Goal: Task Accomplishment & Management: Manage account settings

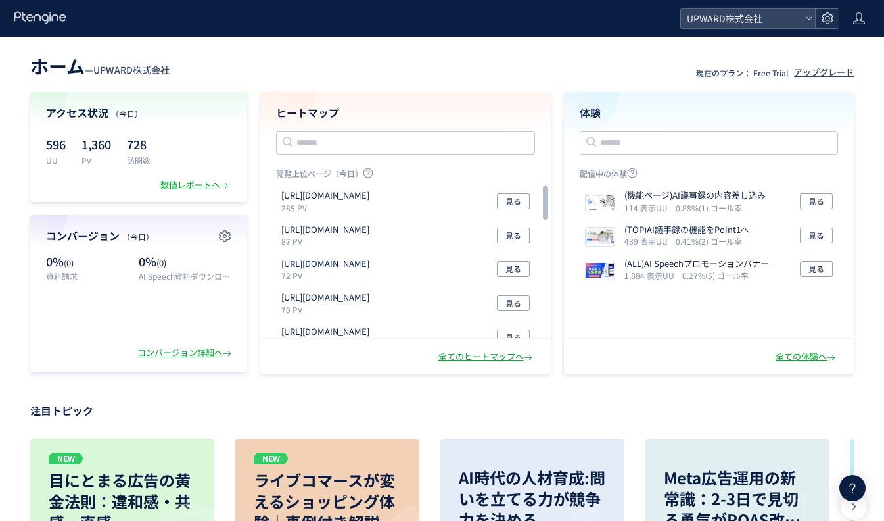
click at [827, 16] on use at bounding box center [827, 17] width 11 height 11
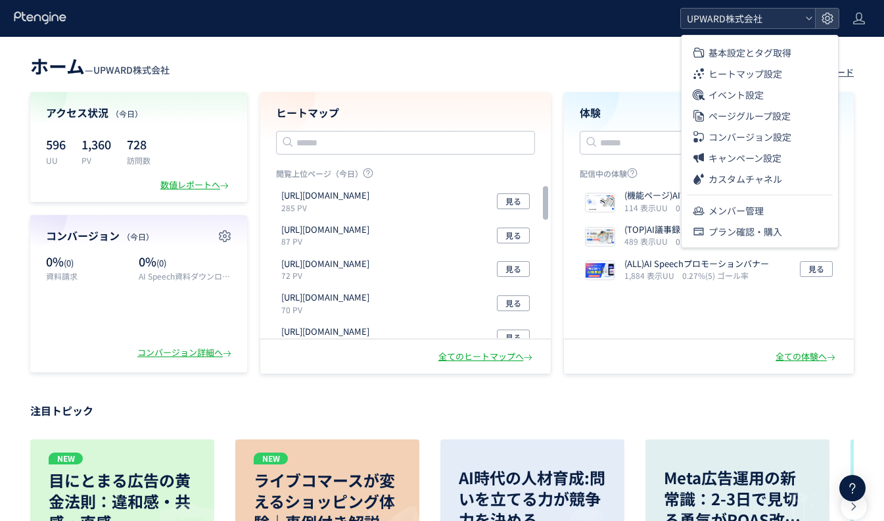
click at [787, 19] on span "UPWARD株式会社" at bounding box center [741, 19] width 117 height 20
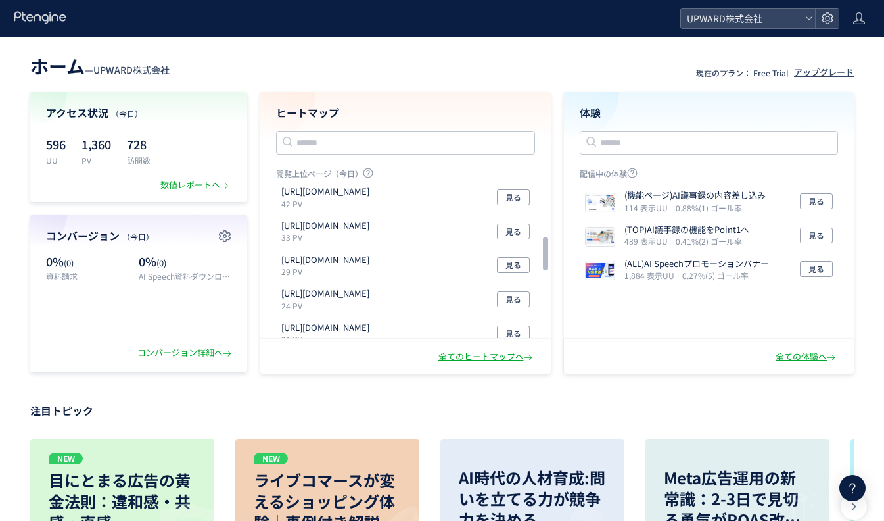
scroll to position [237, 0]
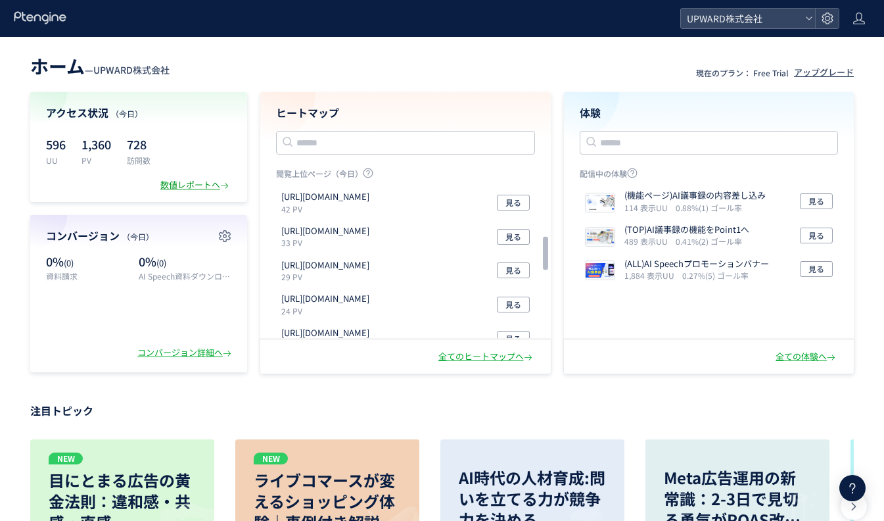
click at [185, 188] on div "数値レポートへ" at bounding box center [195, 185] width 71 height 12
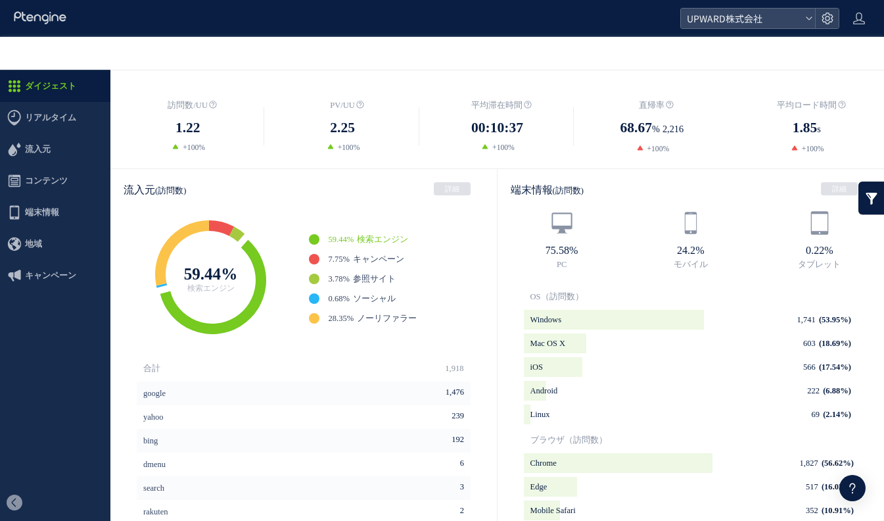
scroll to position [241, 0]
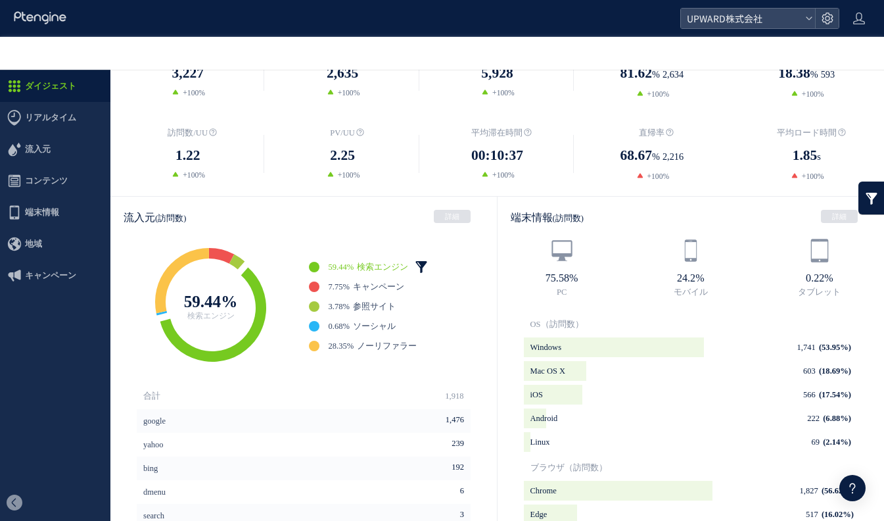
click at [428, 261] on link at bounding box center [421, 266] width 13 height 13
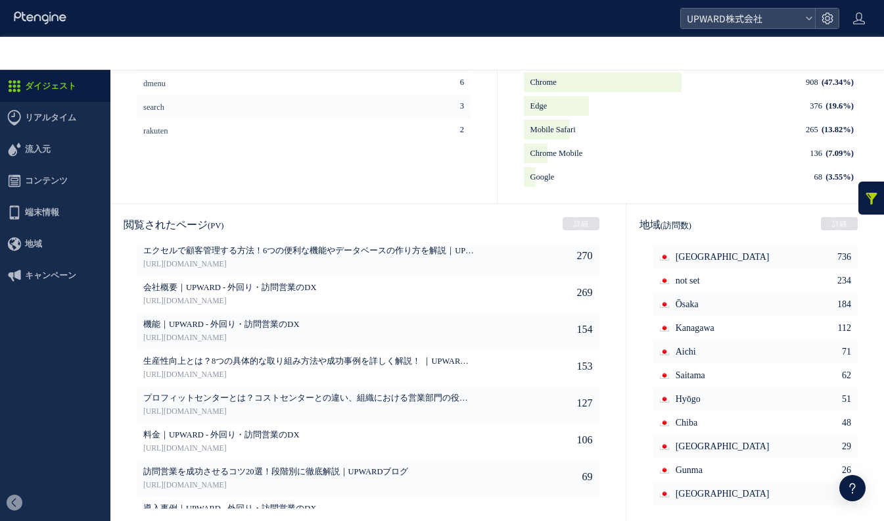
scroll to position [599, 0]
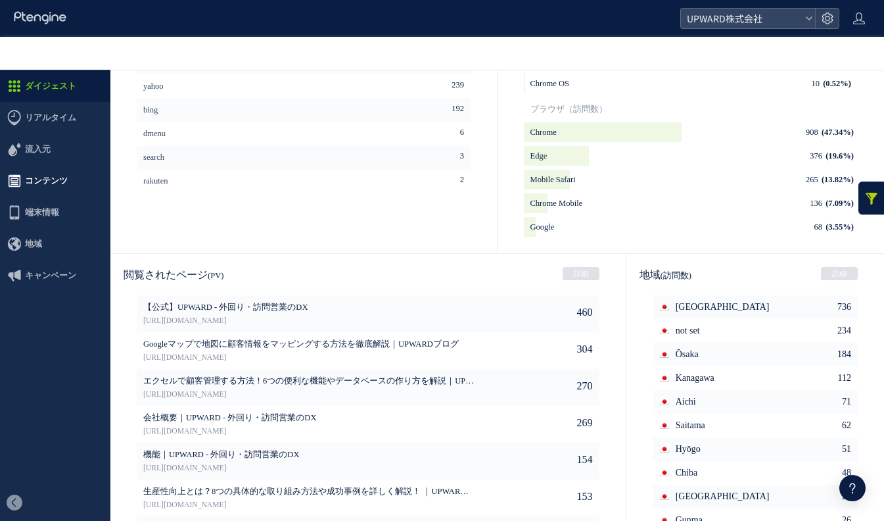
click at [41, 171] on span "コンテンツ" at bounding box center [46, 181] width 43 height 32
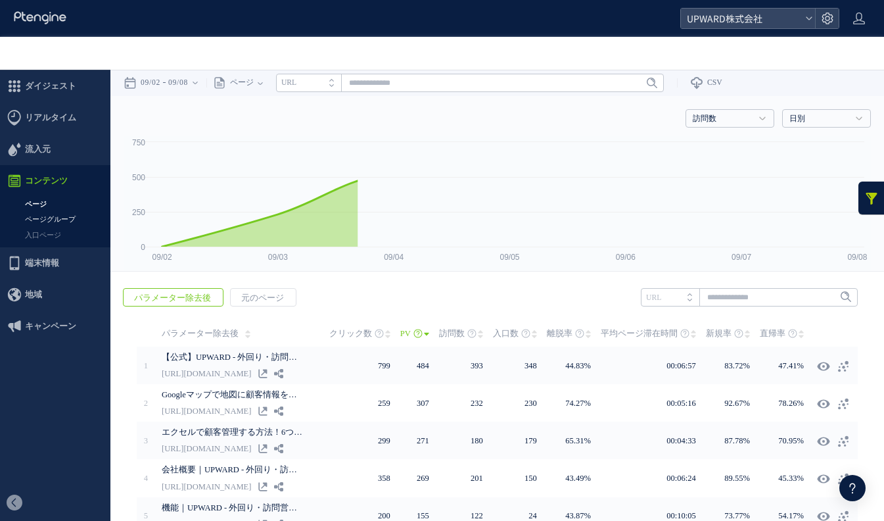
click at [55, 218] on link "ページグループ" at bounding box center [55, 219] width 110 height 15
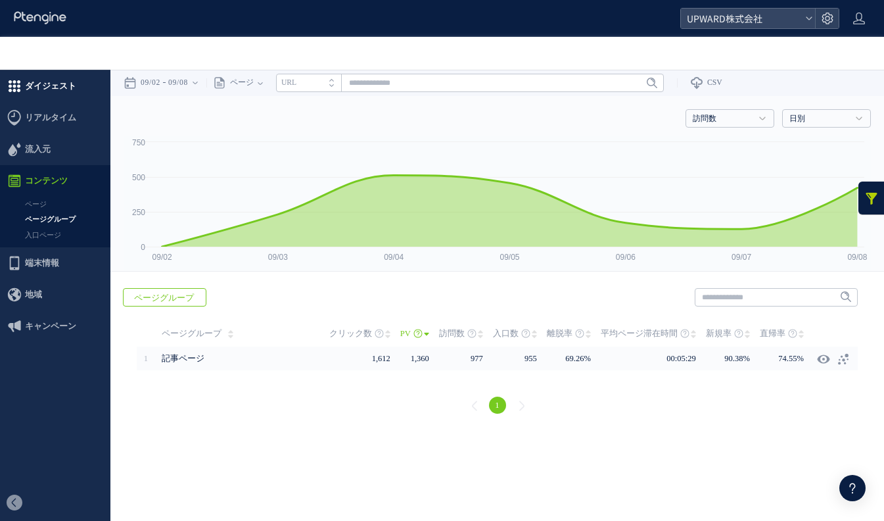
click at [51, 91] on span "ダイジェスト" at bounding box center [50, 86] width 51 height 32
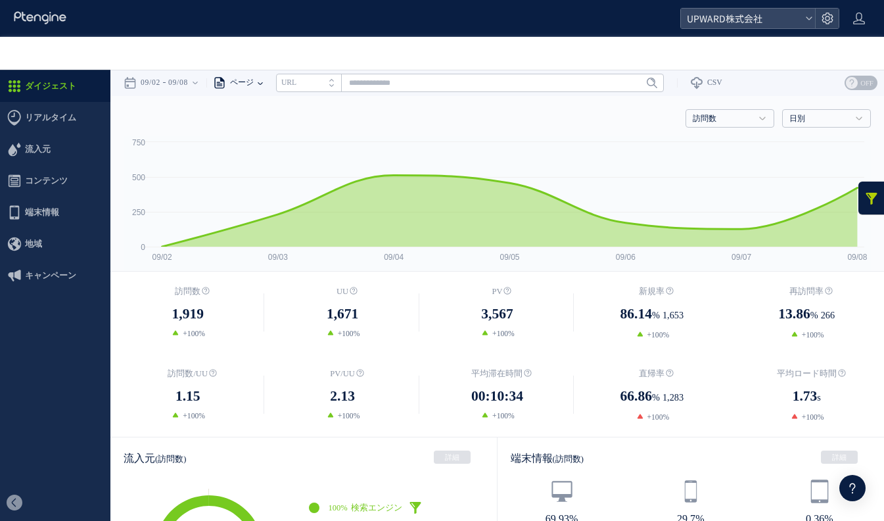
click at [244, 86] on span "ページ" at bounding box center [240, 83] width 28 height 26
click at [247, 130] on li "ページグループ" at bounding box center [260, 132] width 77 height 17
click at [343, 83] on input "text" at bounding box center [502, 83] width 388 height 18
click at [342, 109] on link "記事ページ" at bounding box center [502, 113] width 380 height 17
type input "*****"
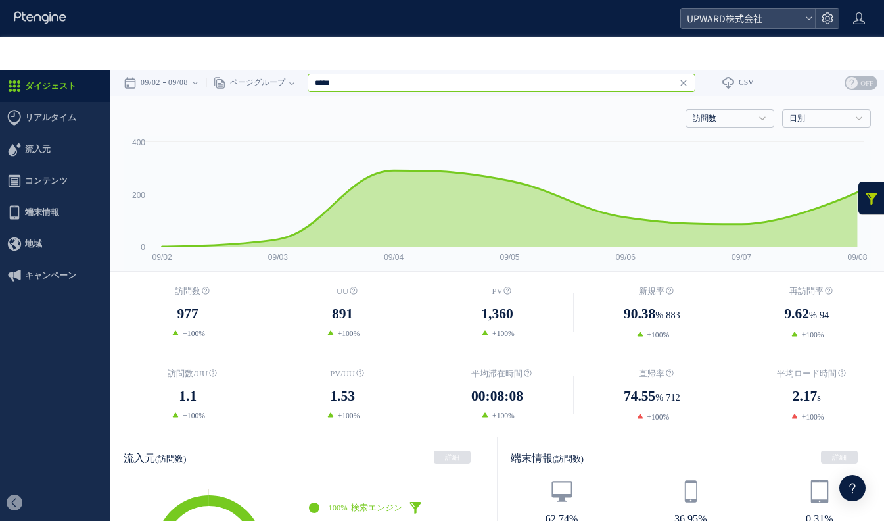
click at [355, 87] on input "*****" at bounding box center [502, 83] width 388 height 18
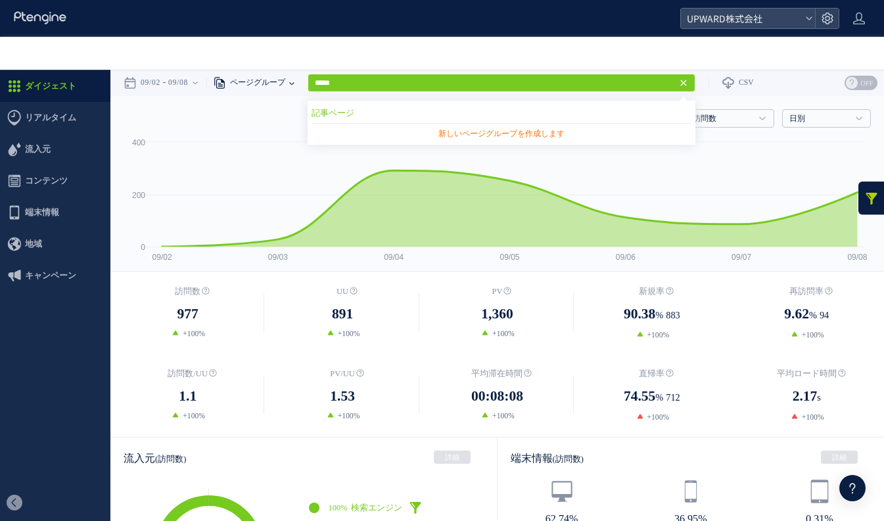
click at [283, 85] on span "ページグループ" at bounding box center [255, 83] width 59 height 26
click at [289, 59] on div at bounding box center [442, 53] width 884 height 33
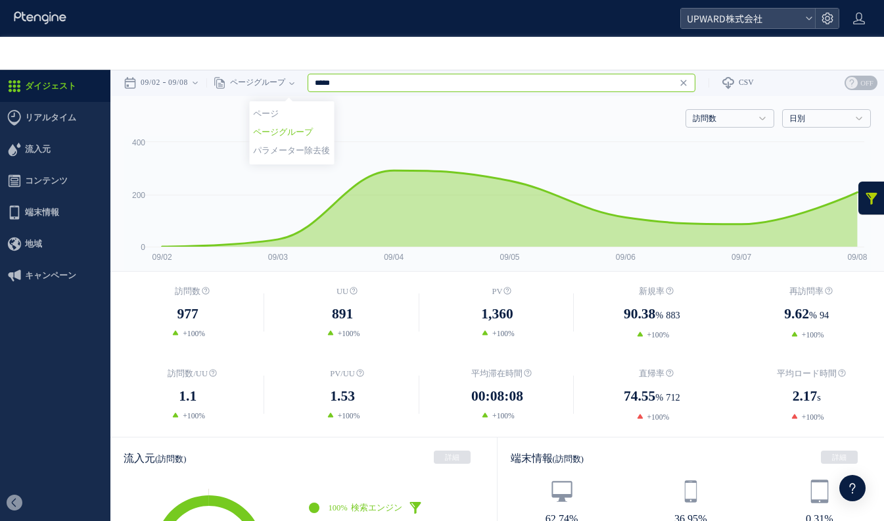
click at [366, 79] on input "*****" at bounding box center [502, 83] width 388 height 18
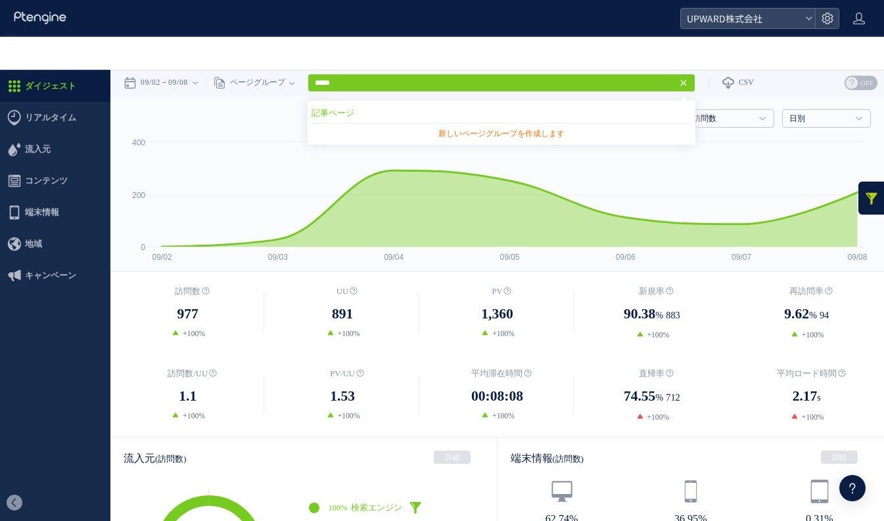
click at [291, 55] on div at bounding box center [442, 53] width 884 height 33
click at [873, 187] on link at bounding box center [872, 198] width 26 height 33
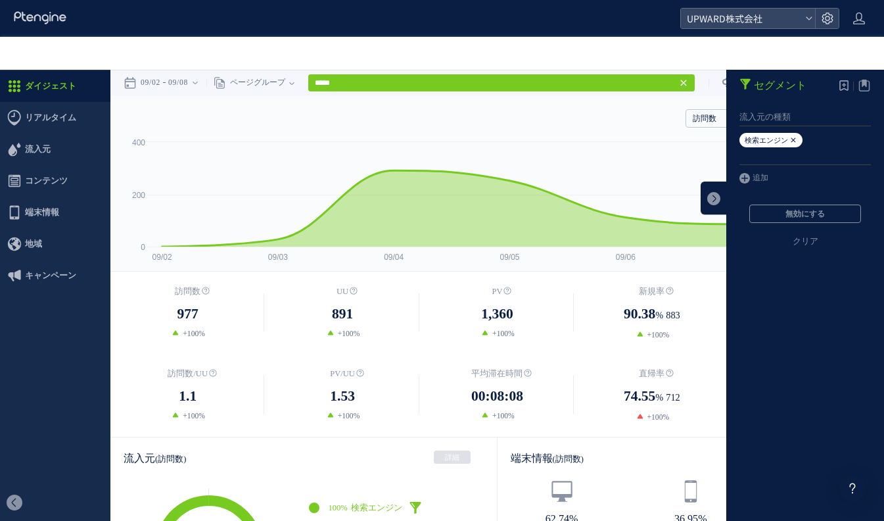
click at [795, 139] on icon at bounding box center [794, 140] width 8 height 14
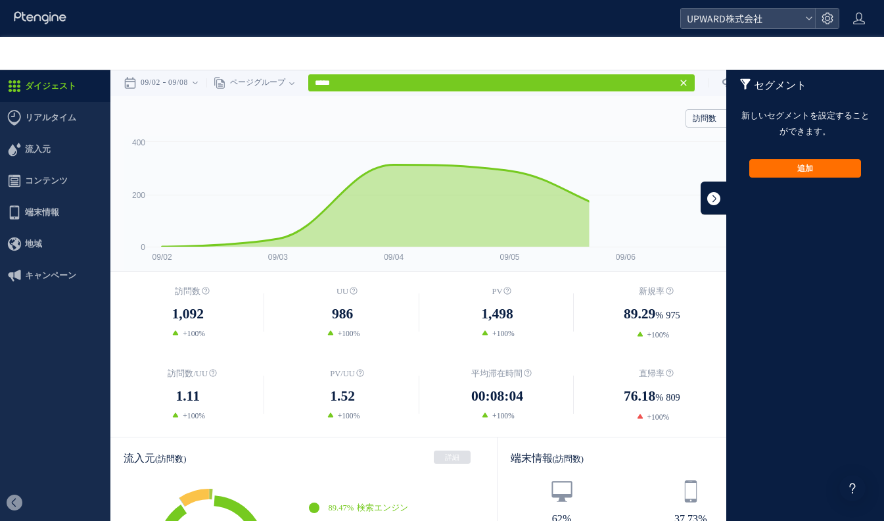
click at [717, 195] on link at bounding box center [714, 198] width 26 height 33
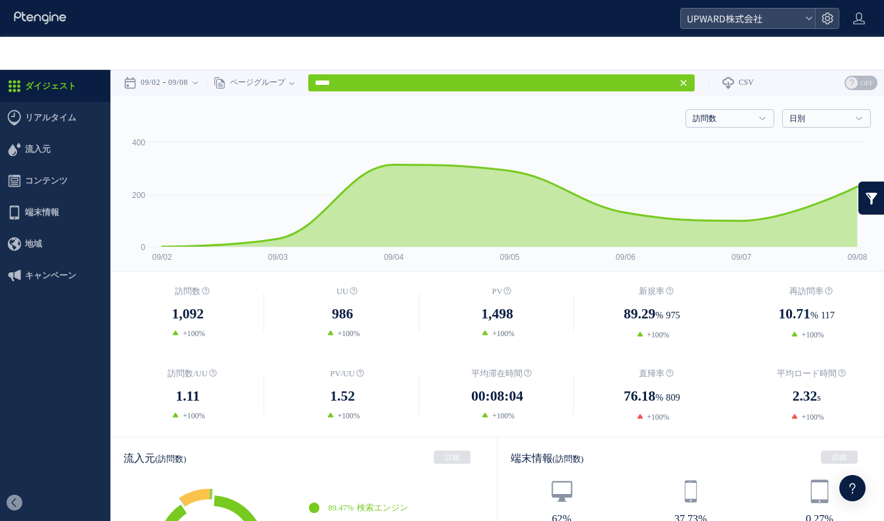
click at [687, 82] on use at bounding box center [684, 83] width 6 height 6
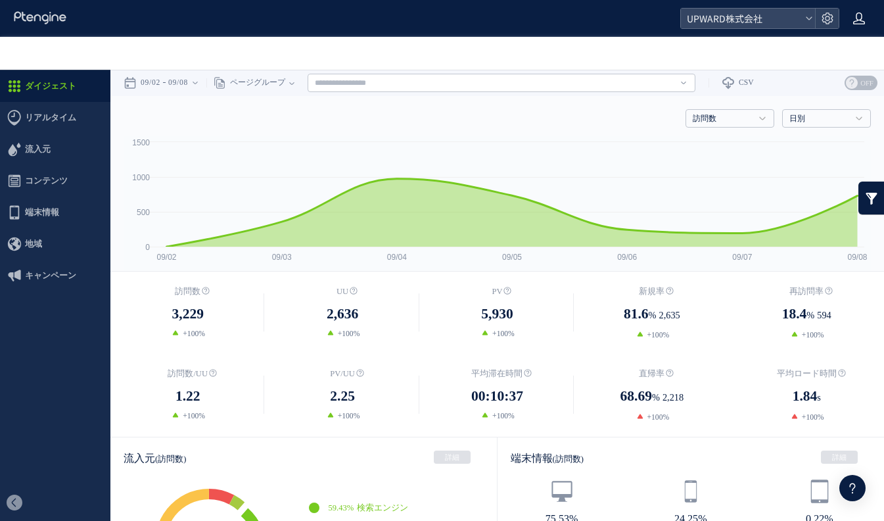
click at [859, 24] on use at bounding box center [860, 18] width 12 height 12
click at [870, 192] on link at bounding box center [872, 198] width 26 height 33
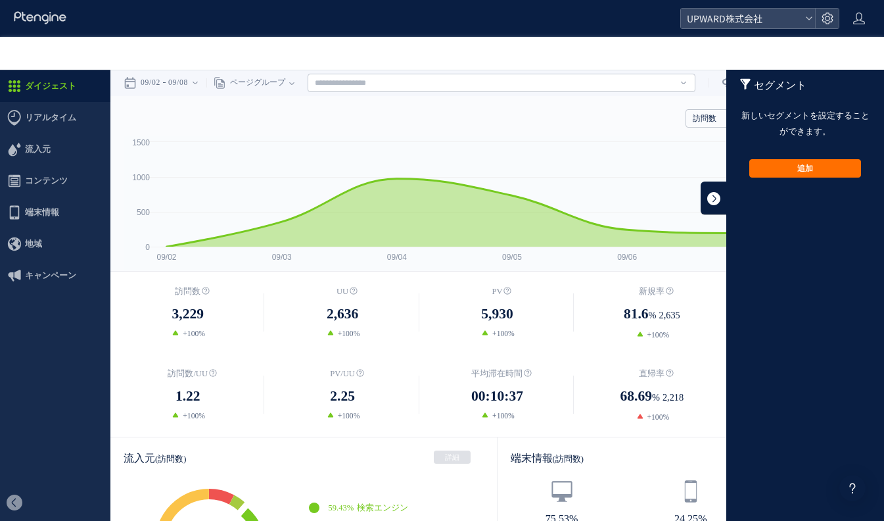
click at [711, 206] on link at bounding box center [714, 198] width 26 height 33
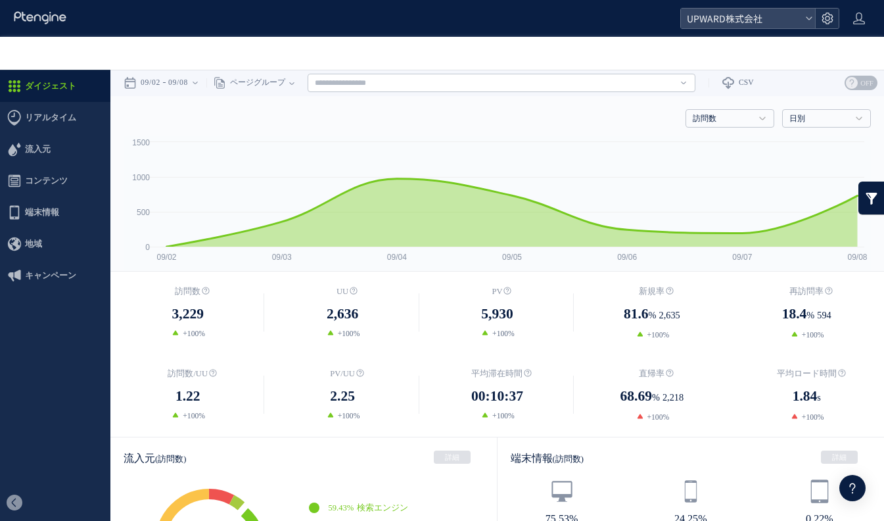
click at [824, 15] on icon at bounding box center [827, 18] width 13 height 13
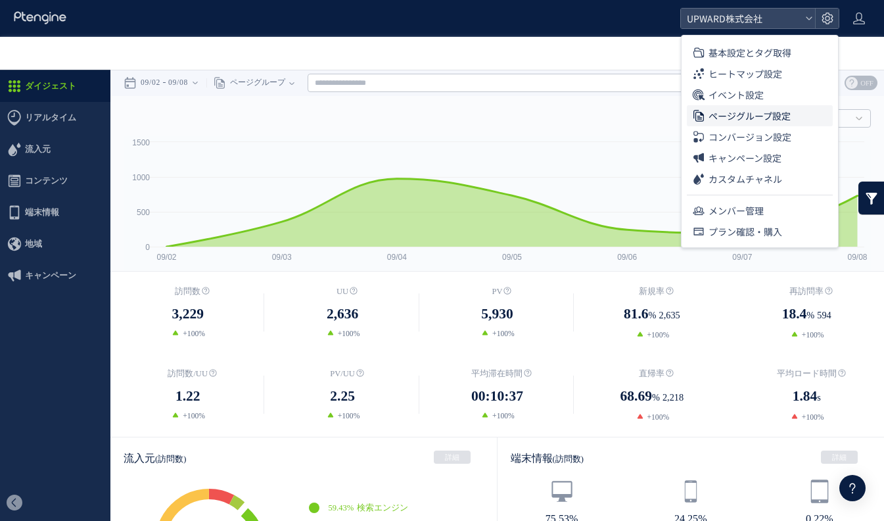
click at [749, 115] on span "ページグループ設定" at bounding box center [750, 115] width 82 height 21
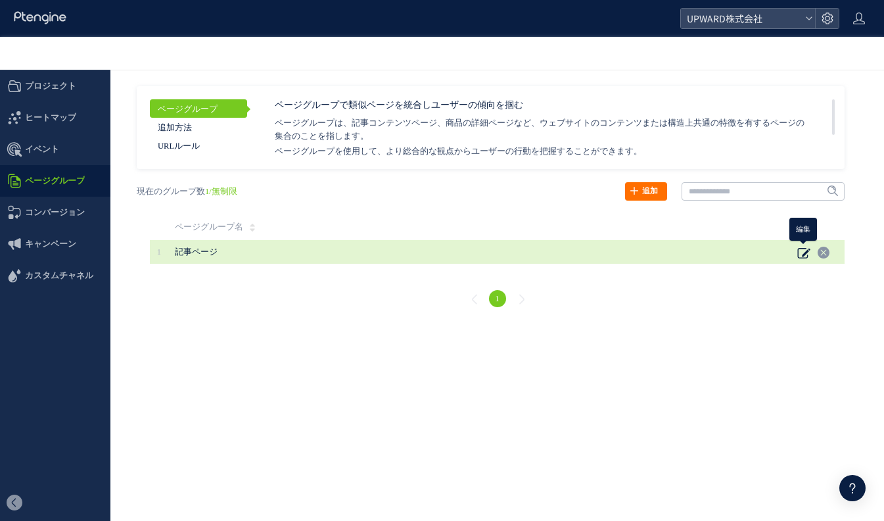
click at [810, 258] on icon at bounding box center [804, 252] width 13 height 13
type input "*****"
type textarea "******"
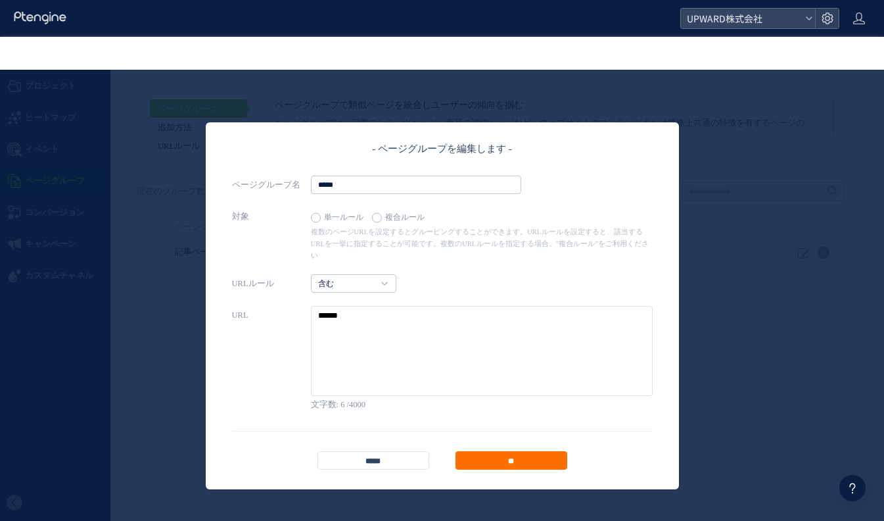
click at [371, 322] on textarea at bounding box center [482, 351] width 342 height 90
click at [409, 439] on footer "***** **" at bounding box center [442, 450] width 421 height 39
click at [409, 451] on input "*****" at bounding box center [374, 460] width 112 height 18
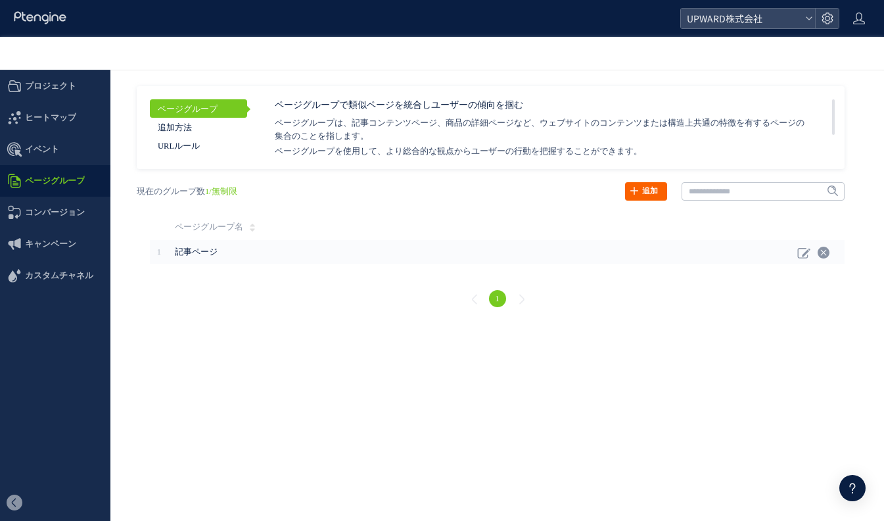
click at [649, 185] on link "追加" at bounding box center [646, 191] width 42 height 18
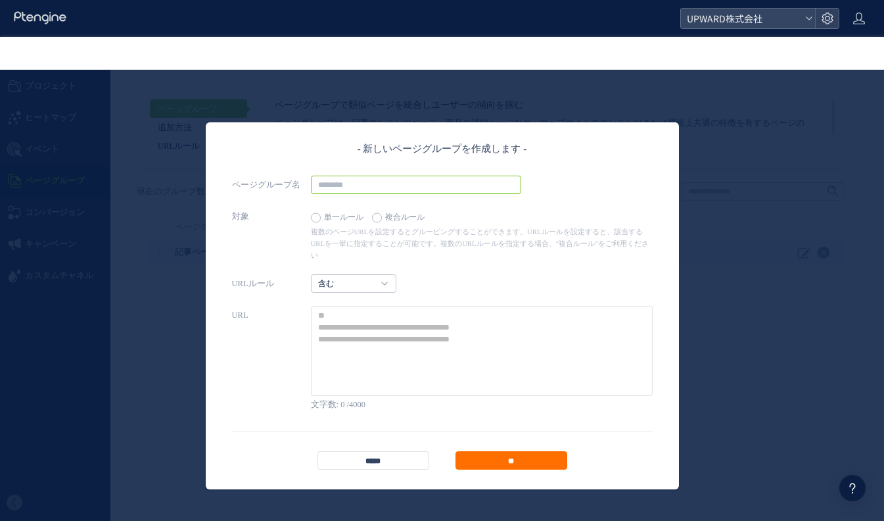
click at [380, 185] on input "text" at bounding box center [416, 185] width 210 height 18
type input "****"
click at [407, 306] on textarea at bounding box center [482, 351] width 342 height 90
paste textarea "******"
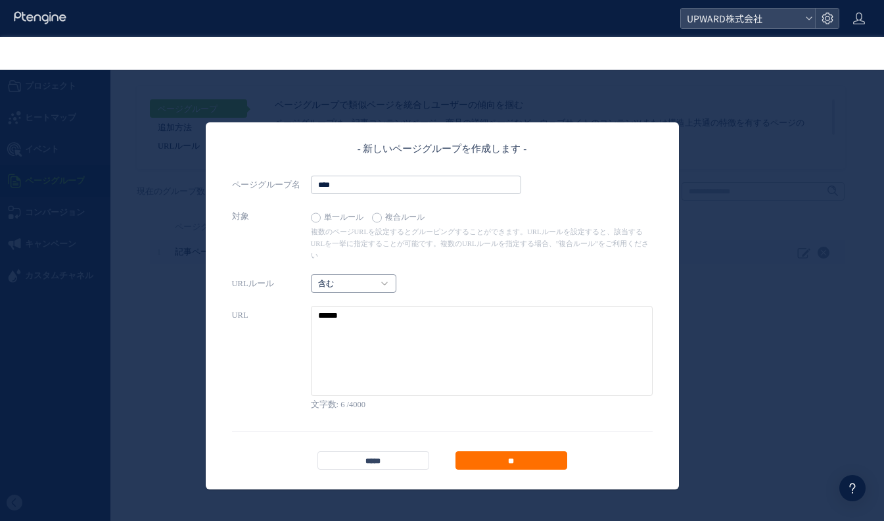
type textarea "******"
click at [377, 281] on h4 "含む" at bounding box center [353, 283] width 85 height 18
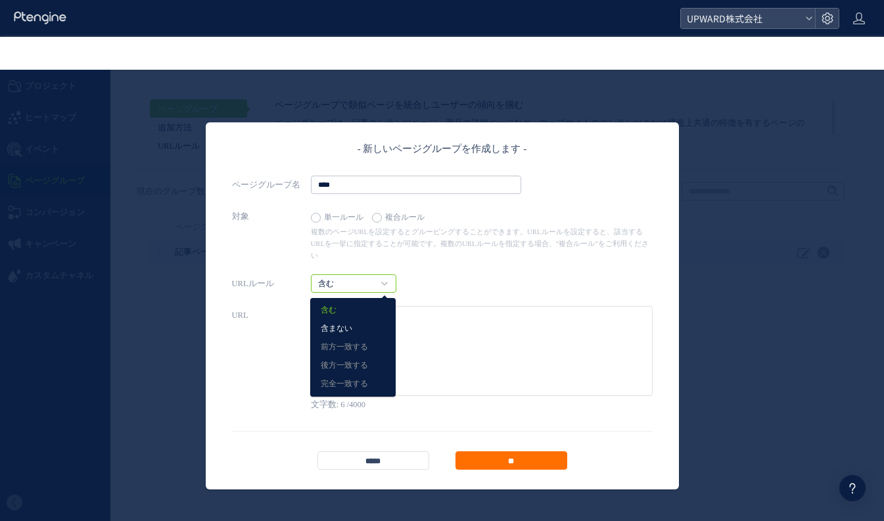
click at [357, 320] on link "含まない" at bounding box center [353, 328] width 64 height 17
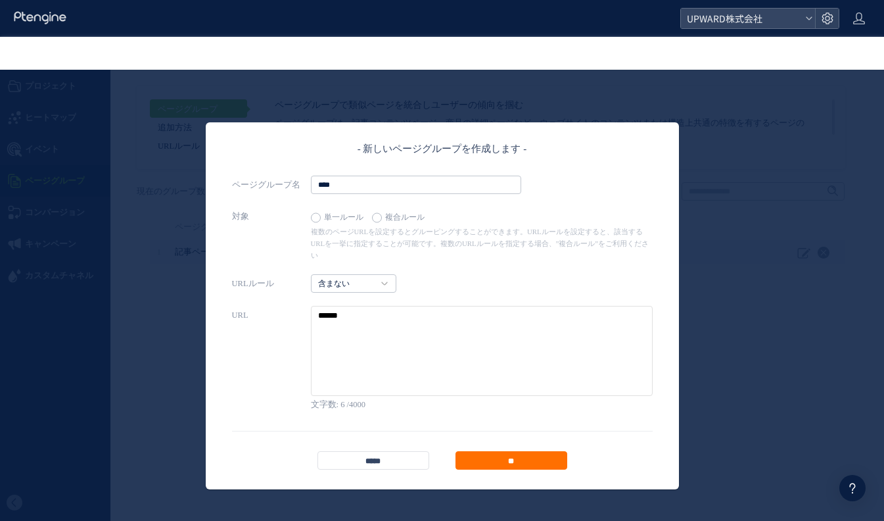
click at [397, 309] on textarea at bounding box center [482, 351] width 342 height 90
click at [496, 451] on input "**" at bounding box center [512, 460] width 112 height 18
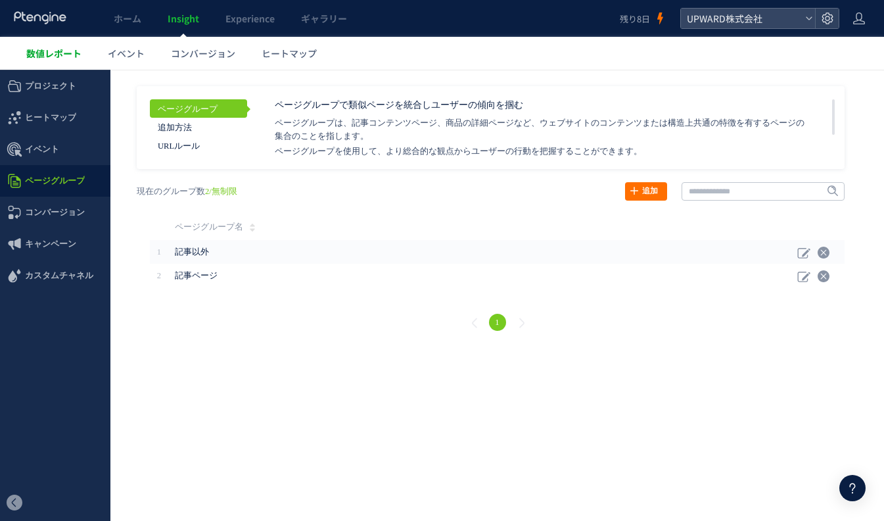
click at [82, 59] on link "数値レポート" at bounding box center [54, 53] width 82 height 33
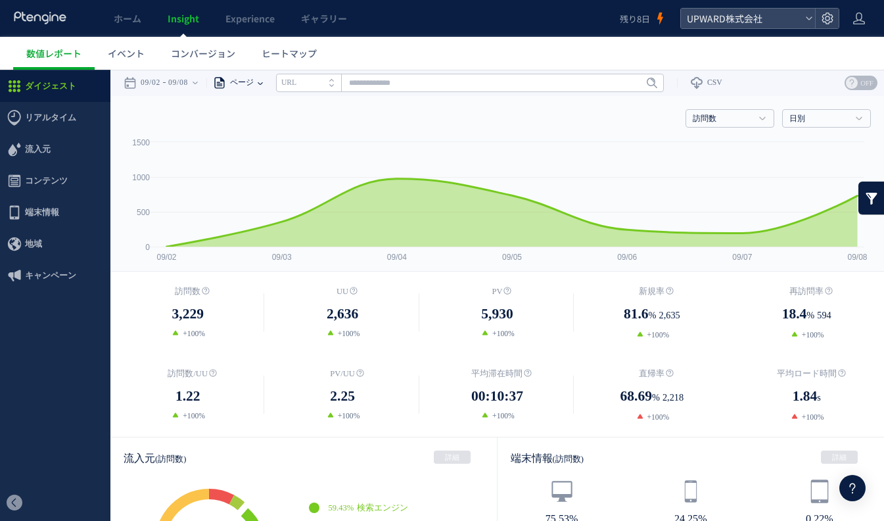
click at [254, 82] on span "ページ" at bounding box center [240, 83] width 28 height 26
click at [270, 128] on li "ページグループ" at bounding box center [260, 132] width 77 height 17
click at [349, 89] on input "text" at bounding box center [502, 83] width 388 height 18
click at [357, 131] on link "記事ページ" at bounding box center [502, 131] width 380 height 17
type input "*****"
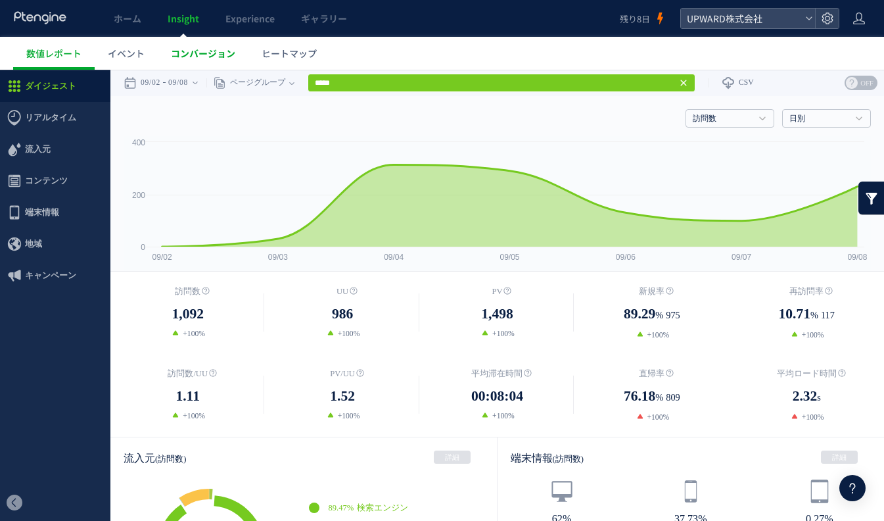
click at [208, 59] on span "コンバージョン" at bounding box center [203, 53] width 64 height 13
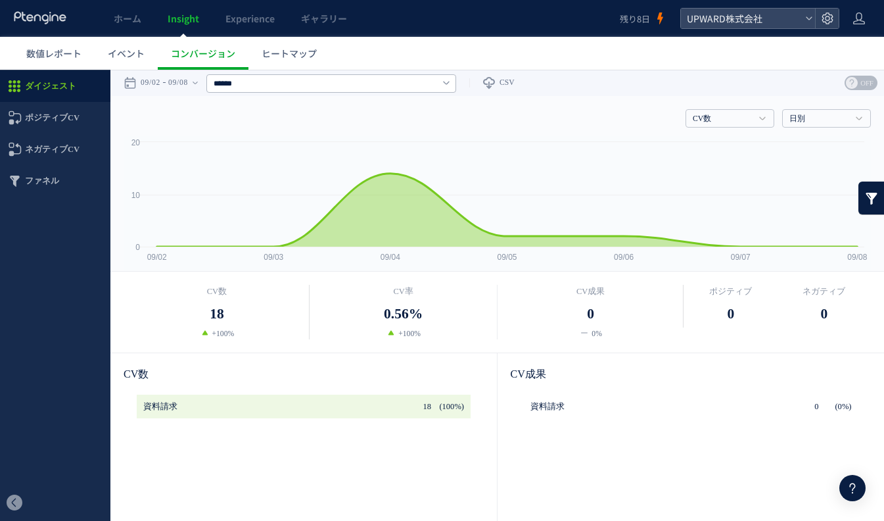
click at [871, 194] on link at bounding box center [872, 198] width 26 height 33
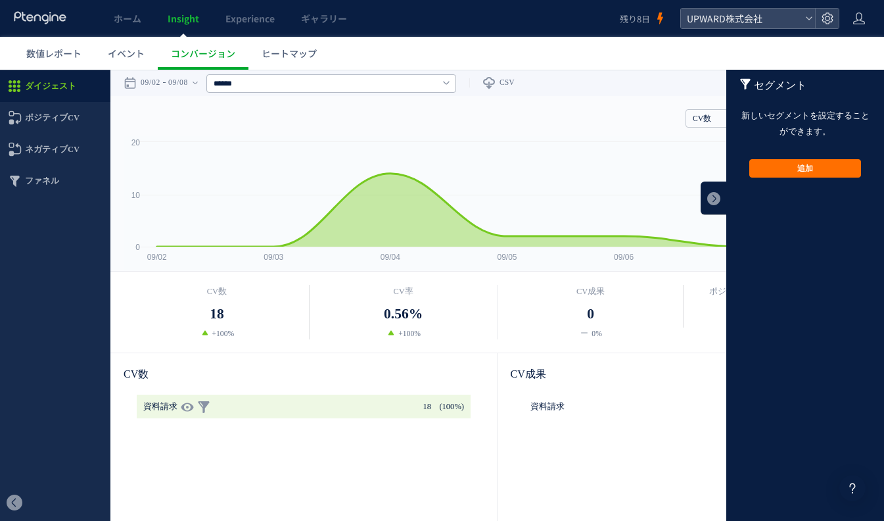
click at [423, 409] on span "18" at bounding box center [427, 407] width 9 height 24
click at [206, 410] on link at bounding box center [203, 407] width 13 height 24
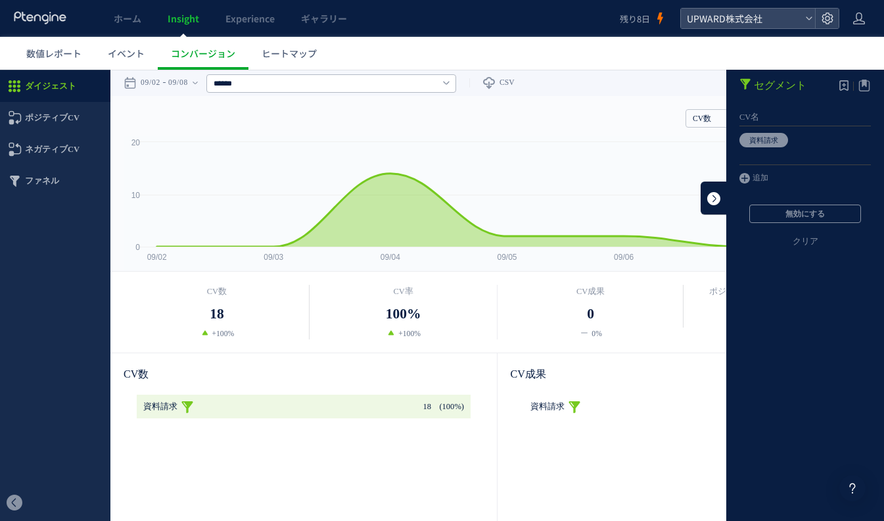
click at [714, 196] on link at bounding box center [714, 198] width 26 height 33
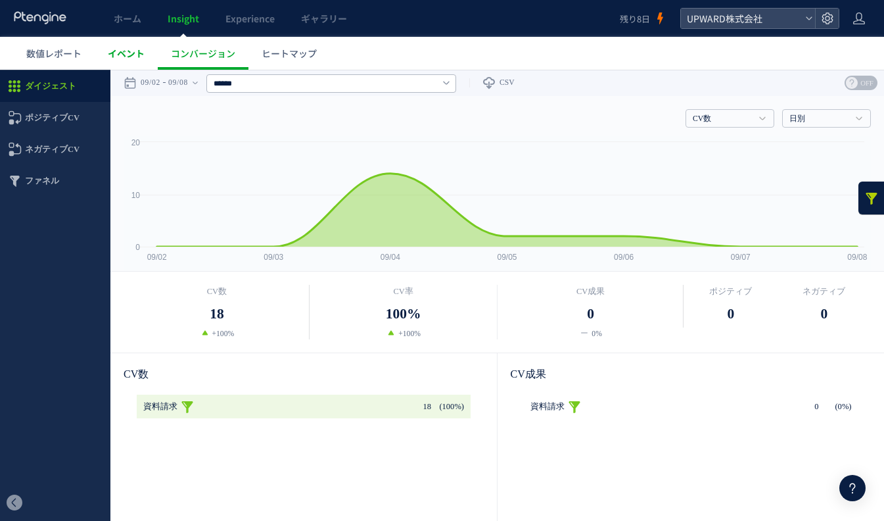
click at [134, 50] on span "イベント" at bounding box center [126, 53] width 37 height 13
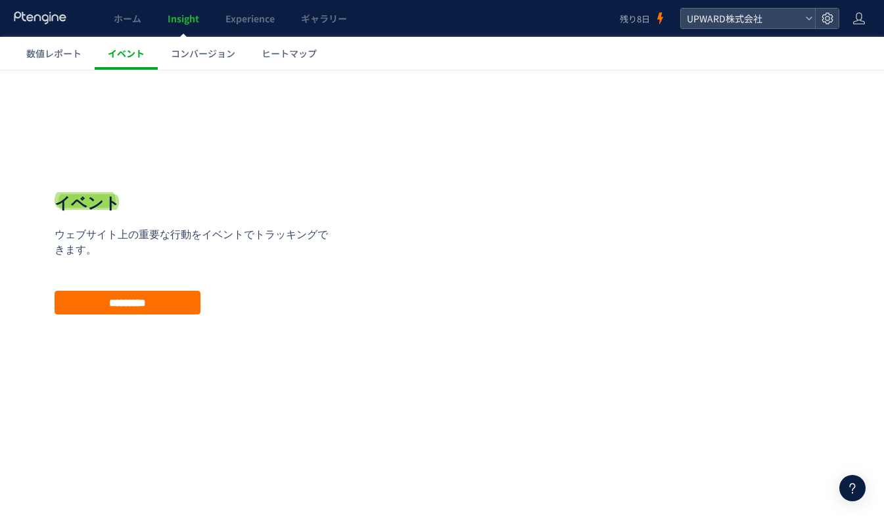
click at [134, 50] on div at bounding box center [442, 260] width 884 height 521
click at [51, 55] on span "数値レポート" at bounding box center [53, 53] width 55 height 13
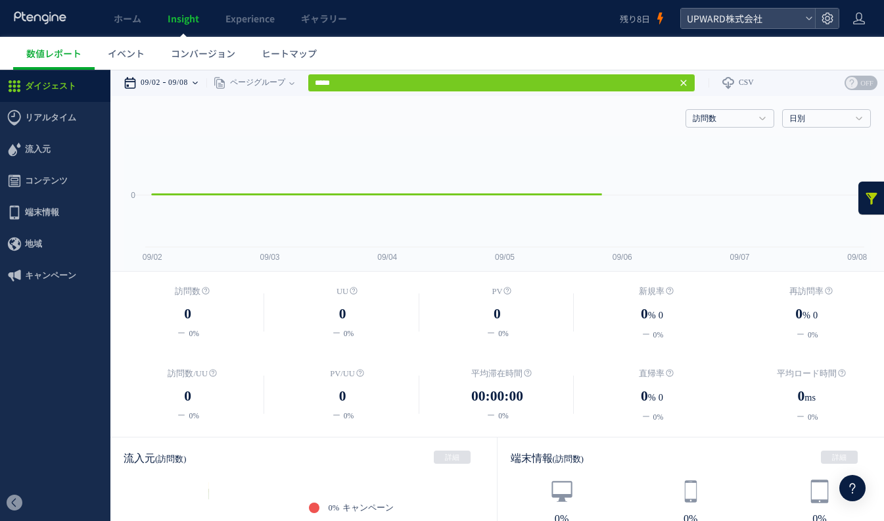
click at [154, 82] on time "09/02" at bounding box center [151, 83] width 20 height 26
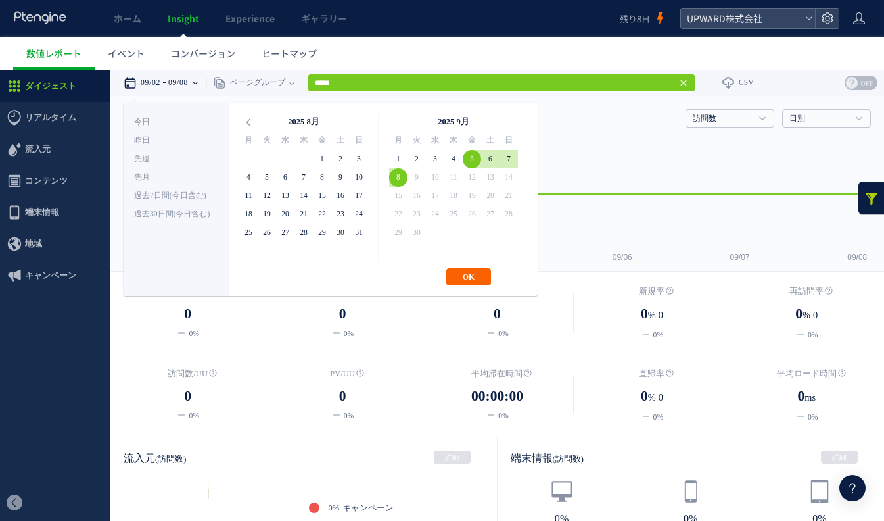
click at [471, 279] on button "OK" at bounding box center [469, 276] width 45 height 17
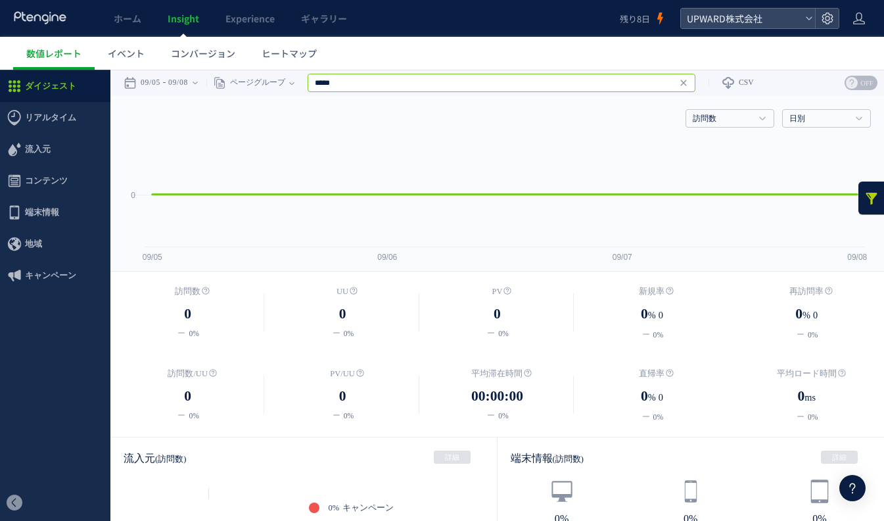
click at [375, 86] on input "*****" at bounding box center [502, 83] width 388 height 18
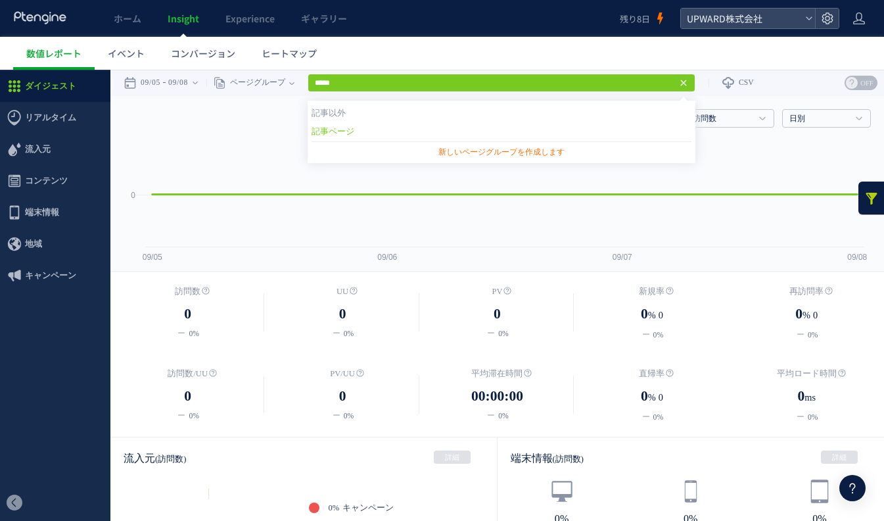
click at [689, 85] on icon at bounding box center [684, 83] width 11 height 11
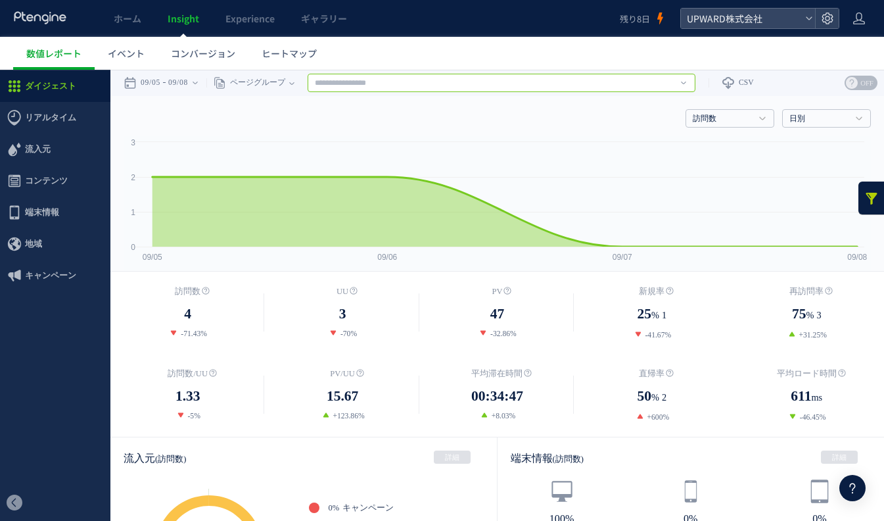
click at [349, 78] on input "text" at bounding box center [502, 83] width 388 height 18
click at [370, 54] on ul "数値レポート イベント コンバージョン ヒートマップ" at bounding box center [448, 53] width 871 height 33
click at [222, 59] on span "コンバージョン" at bounding box center [203, 53] width 64 height 13
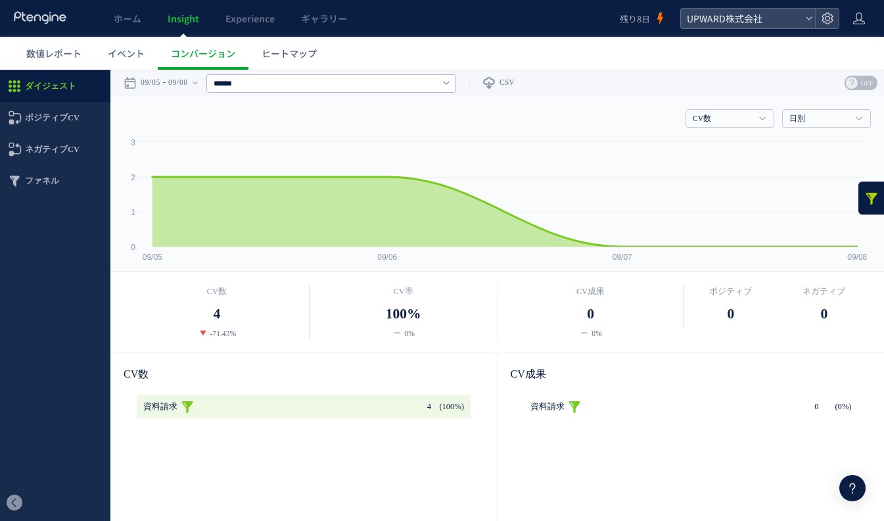
click at [861, 195] on link at bounding box center [872, 198] width 26 height 33
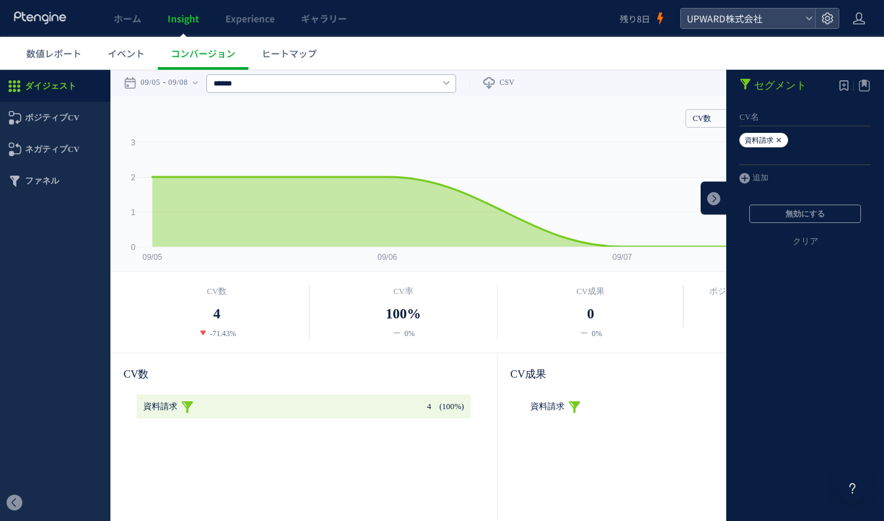
click at [779, 139] on icon at bounding box center [779, 140] width 8 height 14
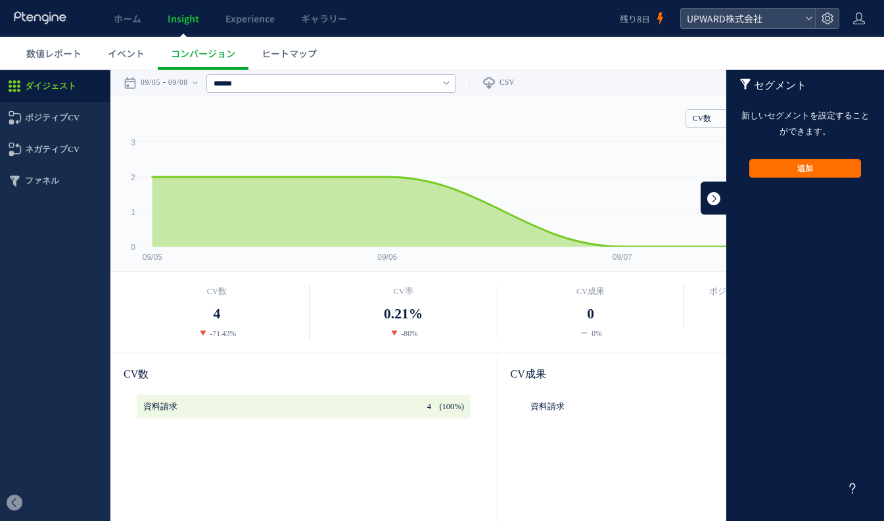
click at [718, 202] on link at bounding box center [714, 198] width 26 height 33
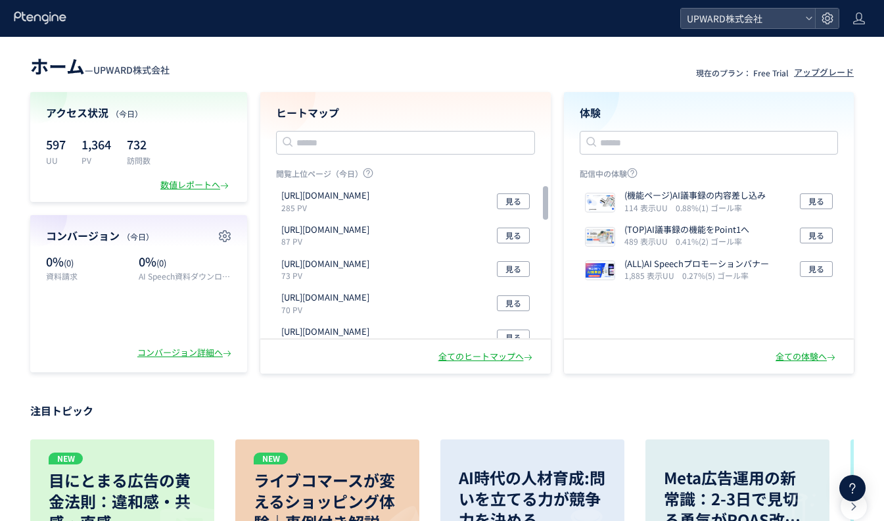
scroll to position [3, 0]
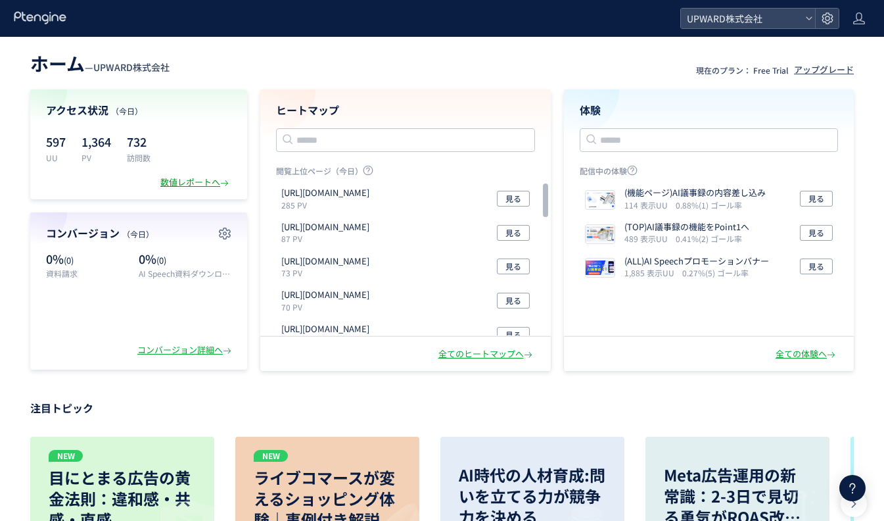
click at [205, 183] on div "数値レポートへ" at bounding box center [195, 182] width 71 height 12
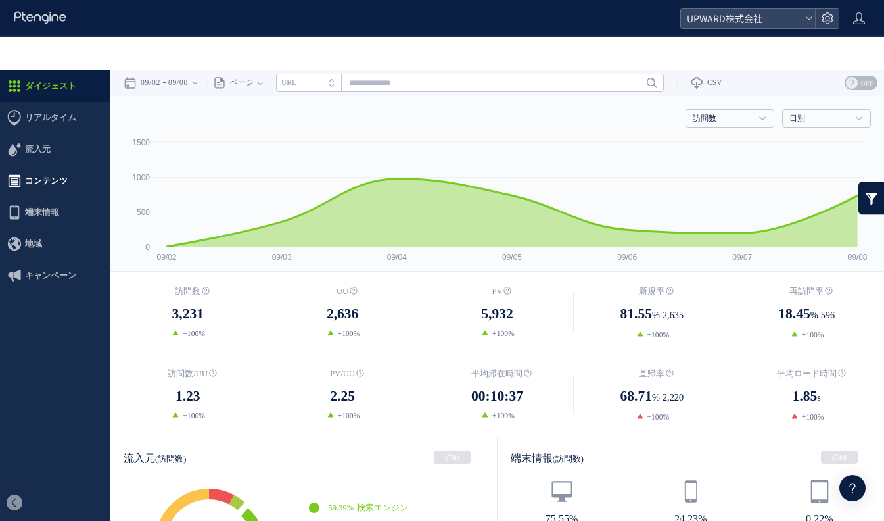
click at [43, 182] on span "コンテンツ" at bounding box center [46, 181] width 43 height 32
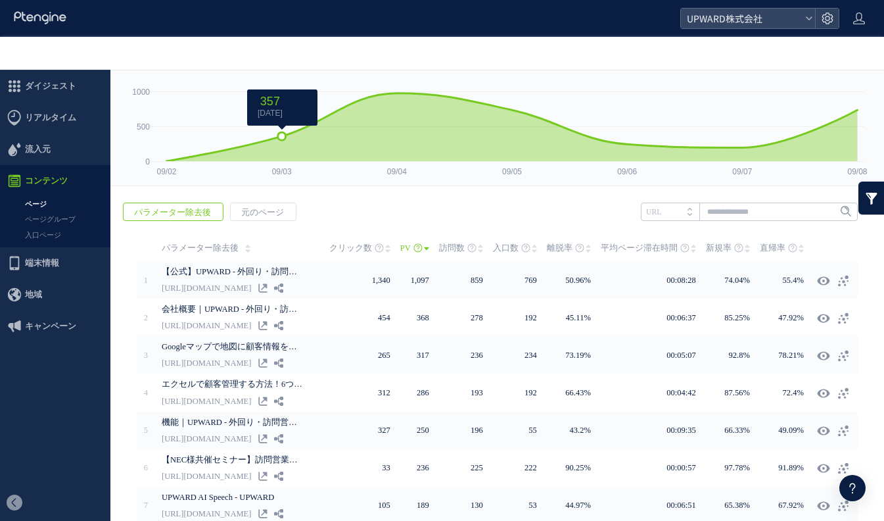
scroll to position [221, 0]
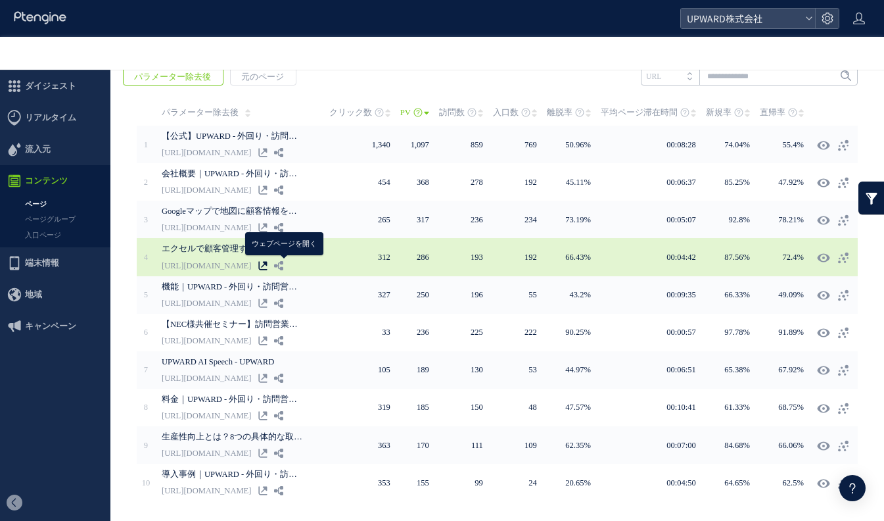
click at [268, 265] on icon at bounding box center [262, 265] width 9 height 9
